Goal: Task Accomplishment & Management: Manage account settings

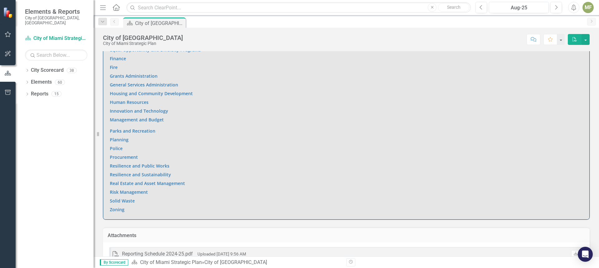
scroll to position [499, 0]
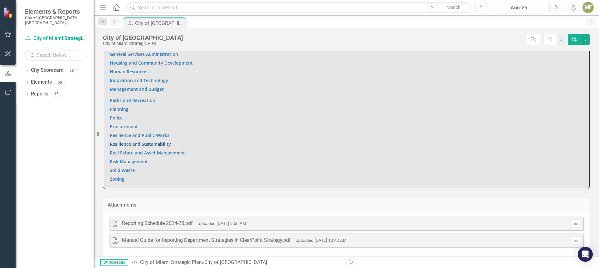
click at [149, 141] on link "Resilience and Sustainability" at bounding box center [140, 144] width 61 height 6
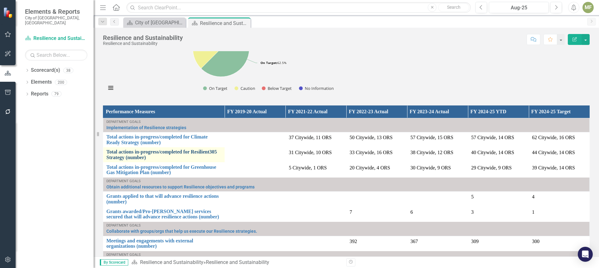
scroll to position [549, 0]
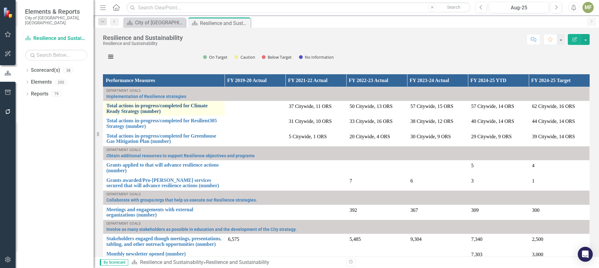
click at [159, 107] on link "Total actions in-progress/completed for Climate Ready Strategy (number)" at bounding box center [163, 108] width 115 height 11
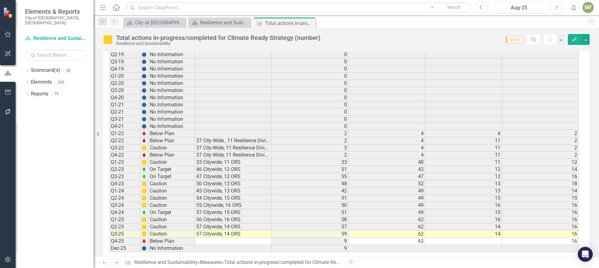
scroll to position [687, 0]
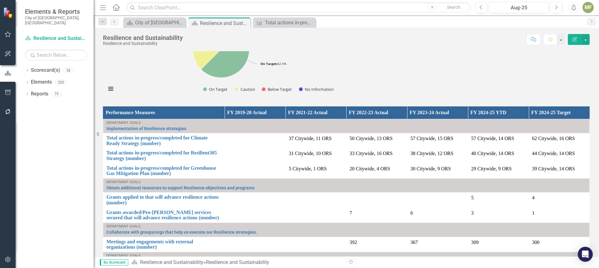
scroll to position [499, 0]
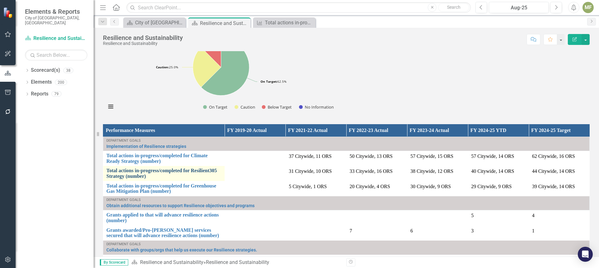
click at [197, 172] on link "Total actions in-progress/completed for Resilient305 Strategy (number)" at bounding box center [163, 173] width 115 height 11
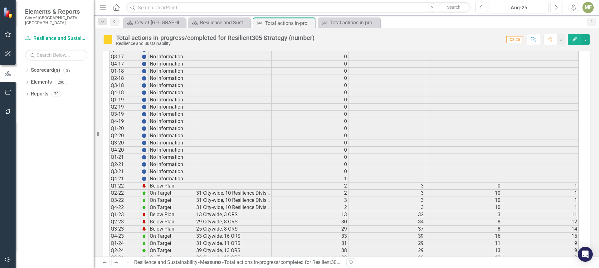
scroll to position [687, 0]
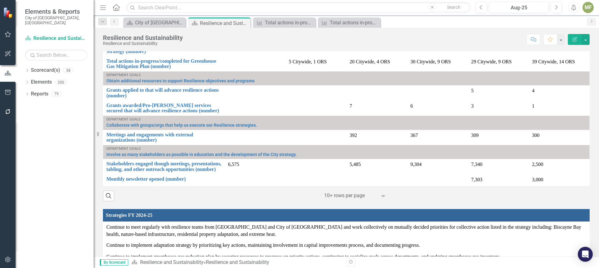
scroll to position [499, 0]
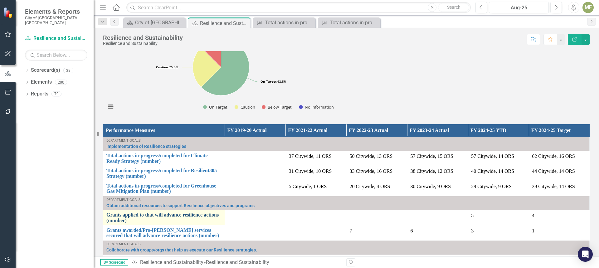
click at [154, 216] on link "Grants applied to that will advance resilience actions (number)" at bounding box center [163, 217] width 115 height 11
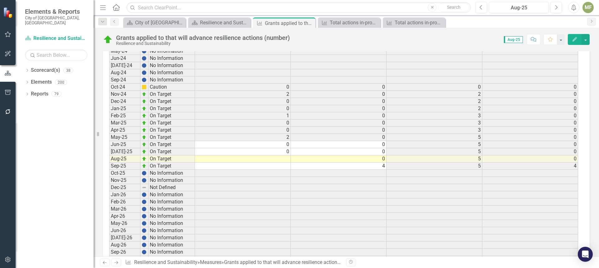
scroll to position [1154, 0]
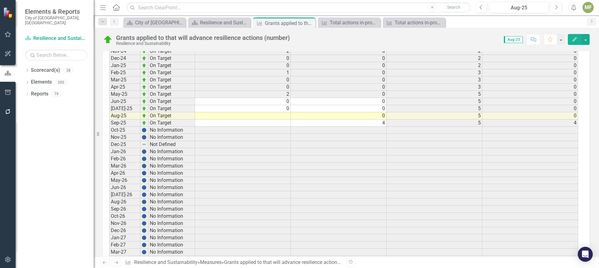
click at [267, 117] on td at bounding box center [243, 115] width 96 height 7
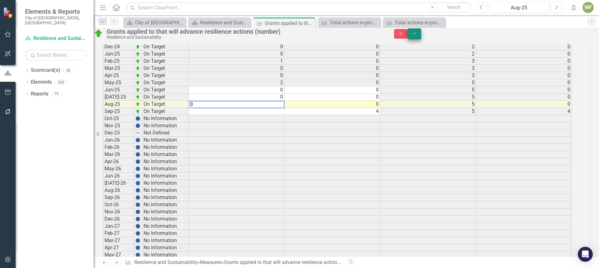
type textarea "0"
click at [421, 38] on button "Save" at bounding box center [415, 33] width 14 height 11
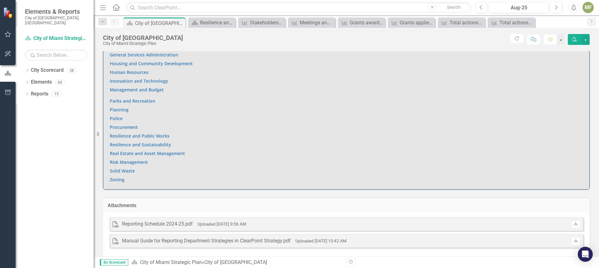
scroll to position [500, 0]
click at [129, 141] on link "Resilience and Sustainability" at bounding box center [140, 144] width 61 height 6
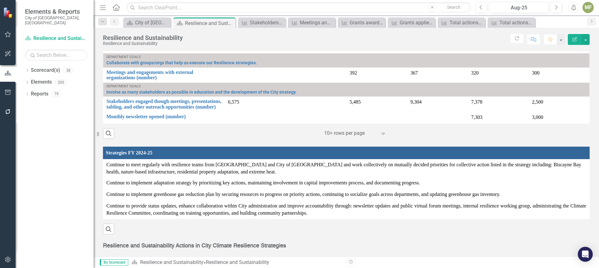
scroll to position [655, 0]
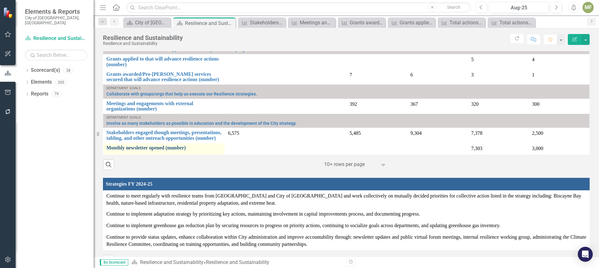
click at [163, 149] on link "Monthly newsletter opened (number)" at bounding box center [163, 148] width 115 height 6
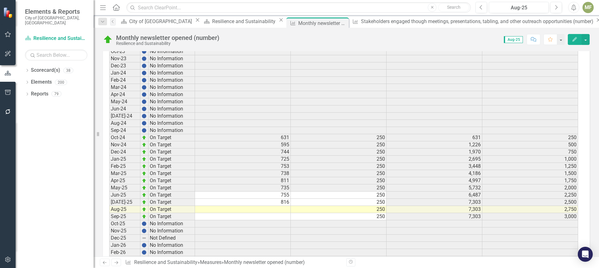
scroll to position [1186, 0]
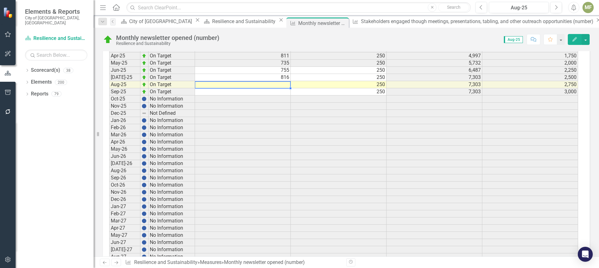
click at [267, 85] on td at bounding box center [243, 84] width 96 height 7
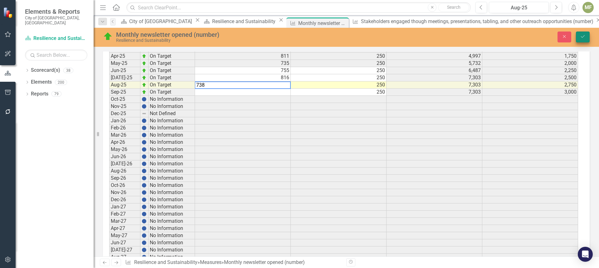
type textarea "738"
click at [581, 36] on icon "Save" at bounding box center [583, 36] width 6 height 4
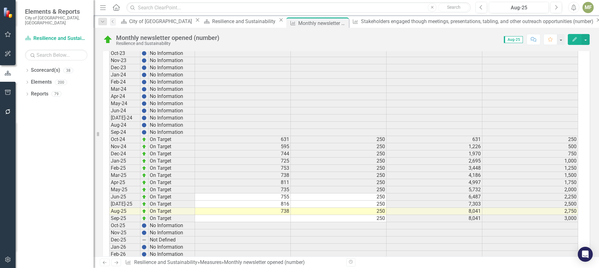
scroll to position [1061, 0]
